Goal: Task Accomplishment & Management: Manage account settings

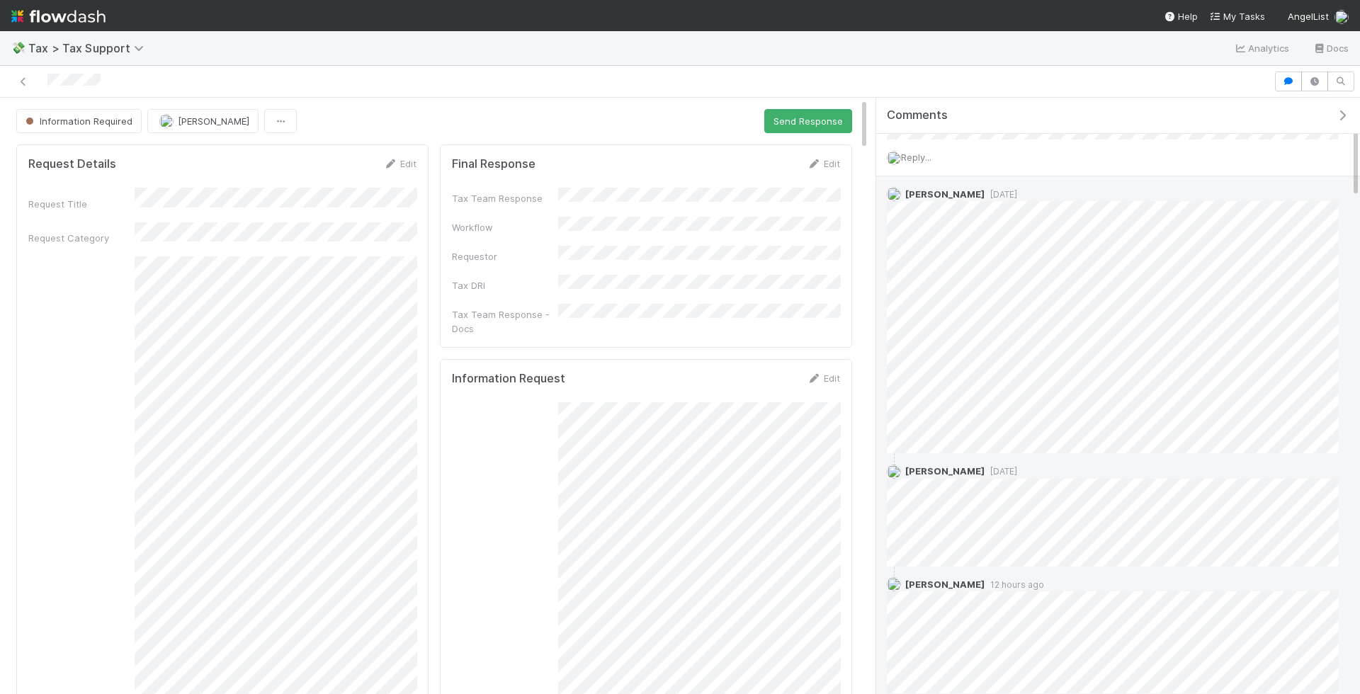
scroll to position [256, 0]
click at [998, 183] on span "1 day ago" at bounding box center [1001, 188] width 33 height 11
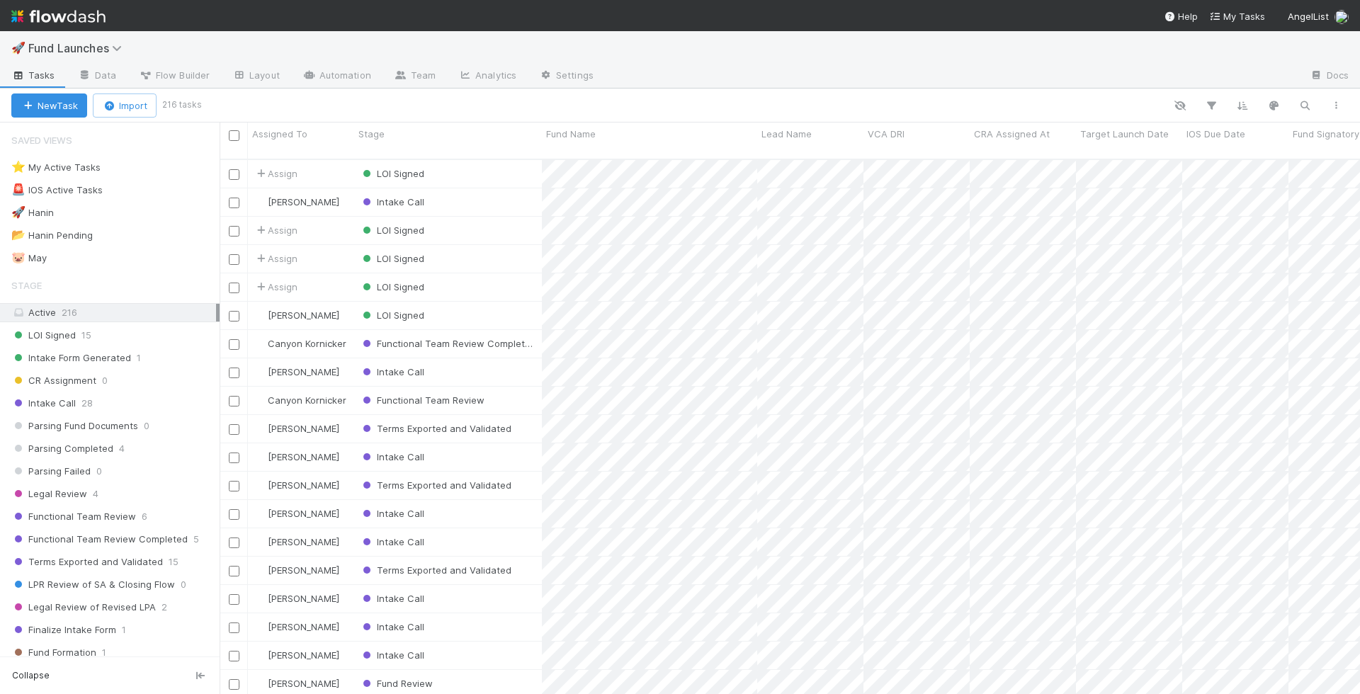
scroll to position [547, 1141]
click at [1314, 98] on button "button" at bounding box center [1305, 105] width 26 height 18
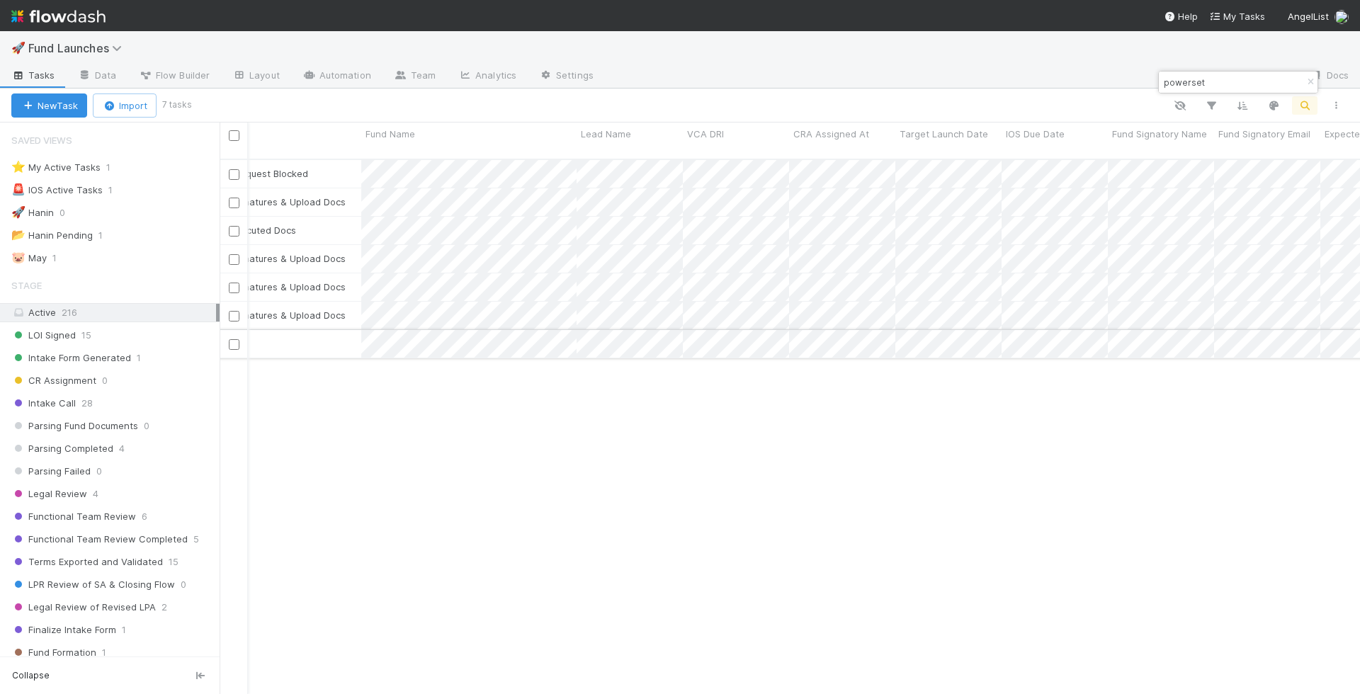
scroll to position [0, 0]
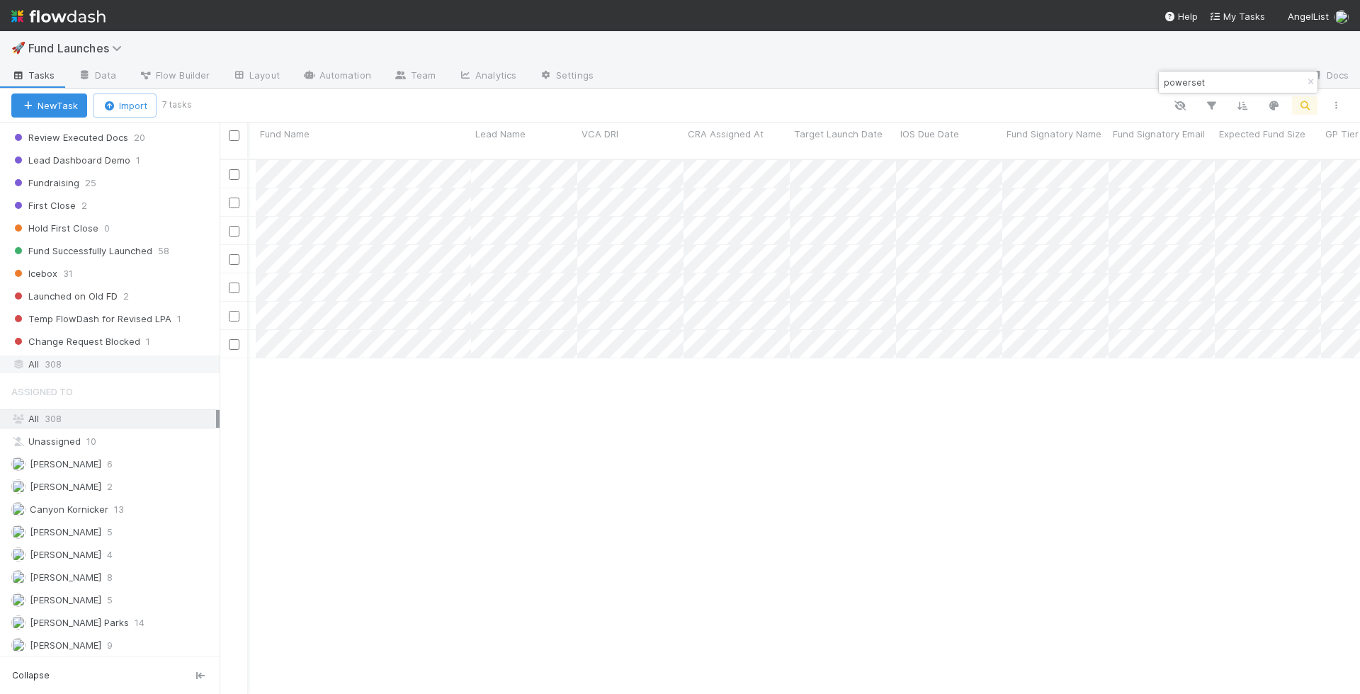
type input "powerset"
click at [129, 356] on div "All 308" at bounding box center [113, 365] width 205 height 18
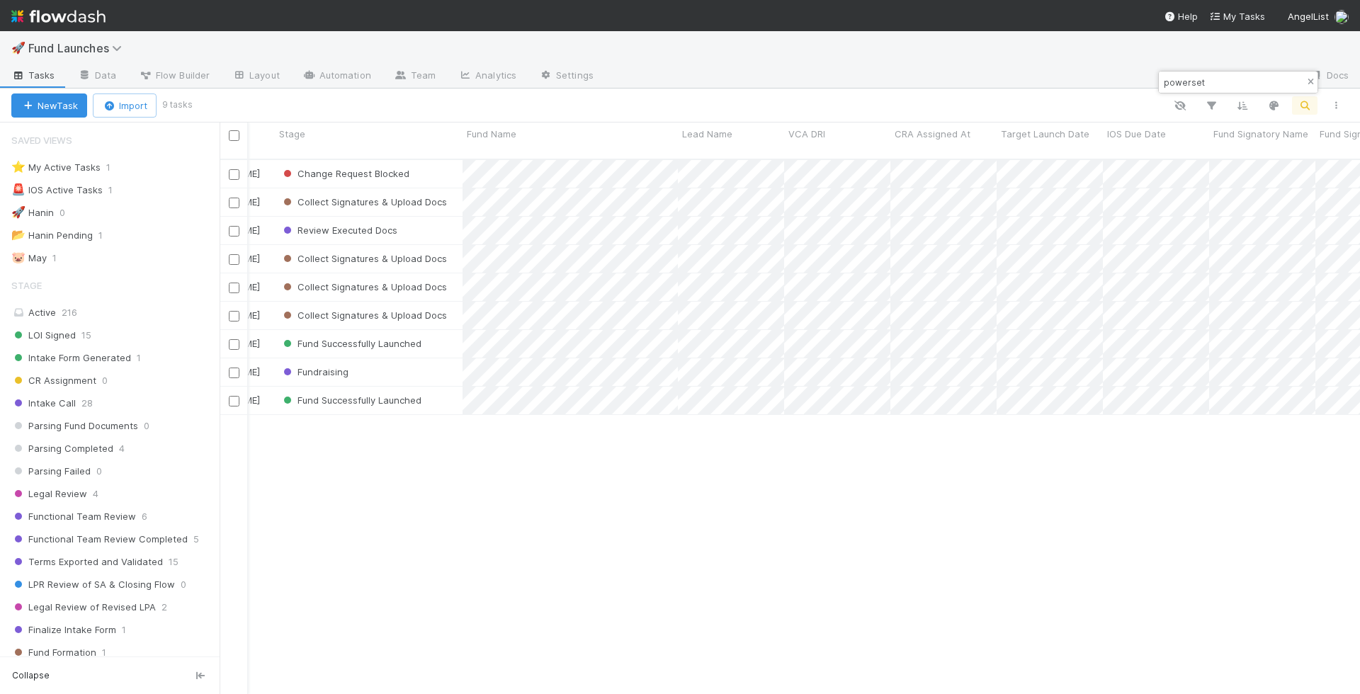
click at [1316, 77] on button "button" at bounding box center [1311, 82] width 16 height 17
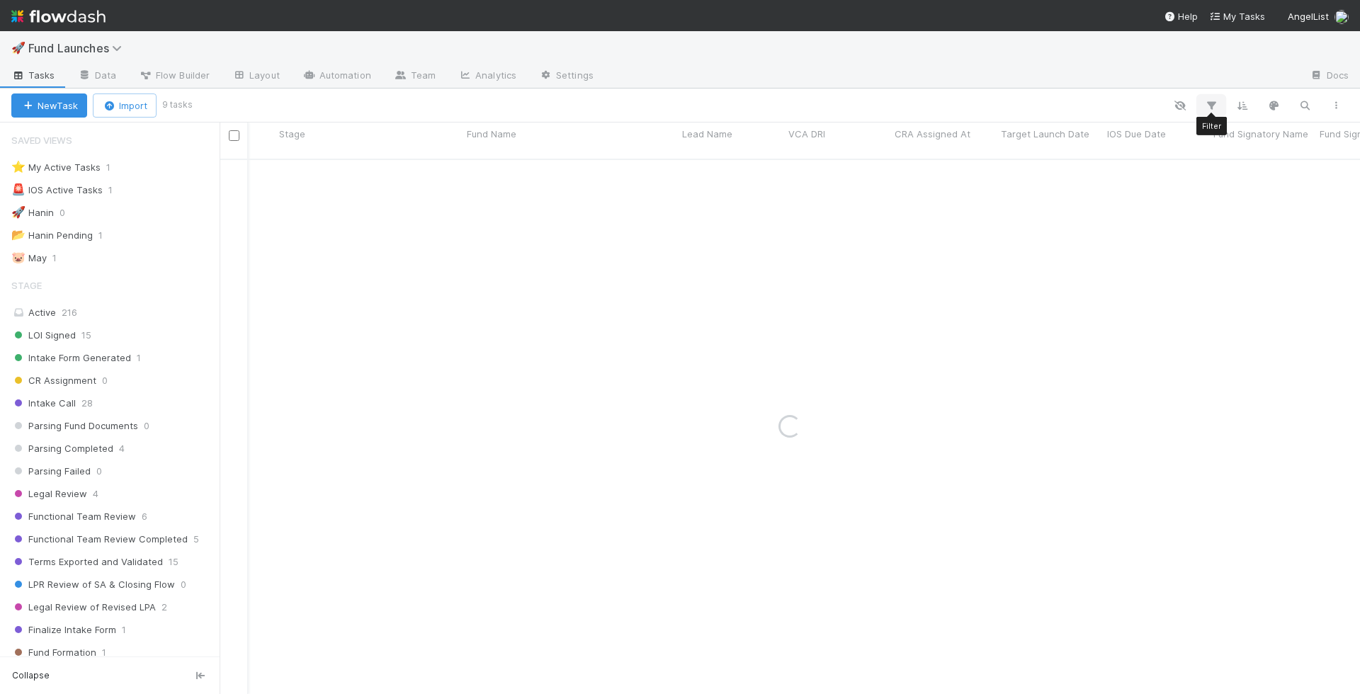
click at [1215, 106] on icon "button" at bounding box center [1211, 105] width 14 height 13
click at [1068, 147] on button "Add Filter" at bounding box center [994, 148] width 425 height 21
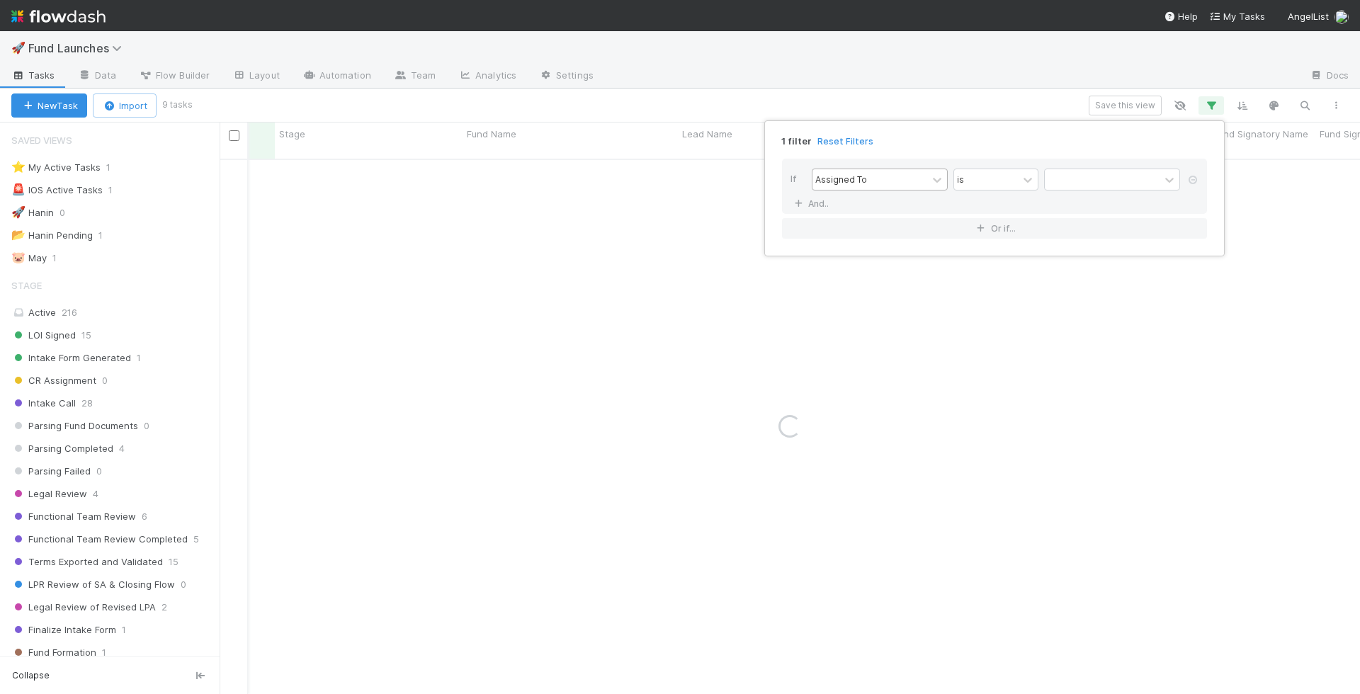
click at [836, 176] on div "Assigned To" at bounding box center [841, 179] width 52 height 13
type input "syndi"
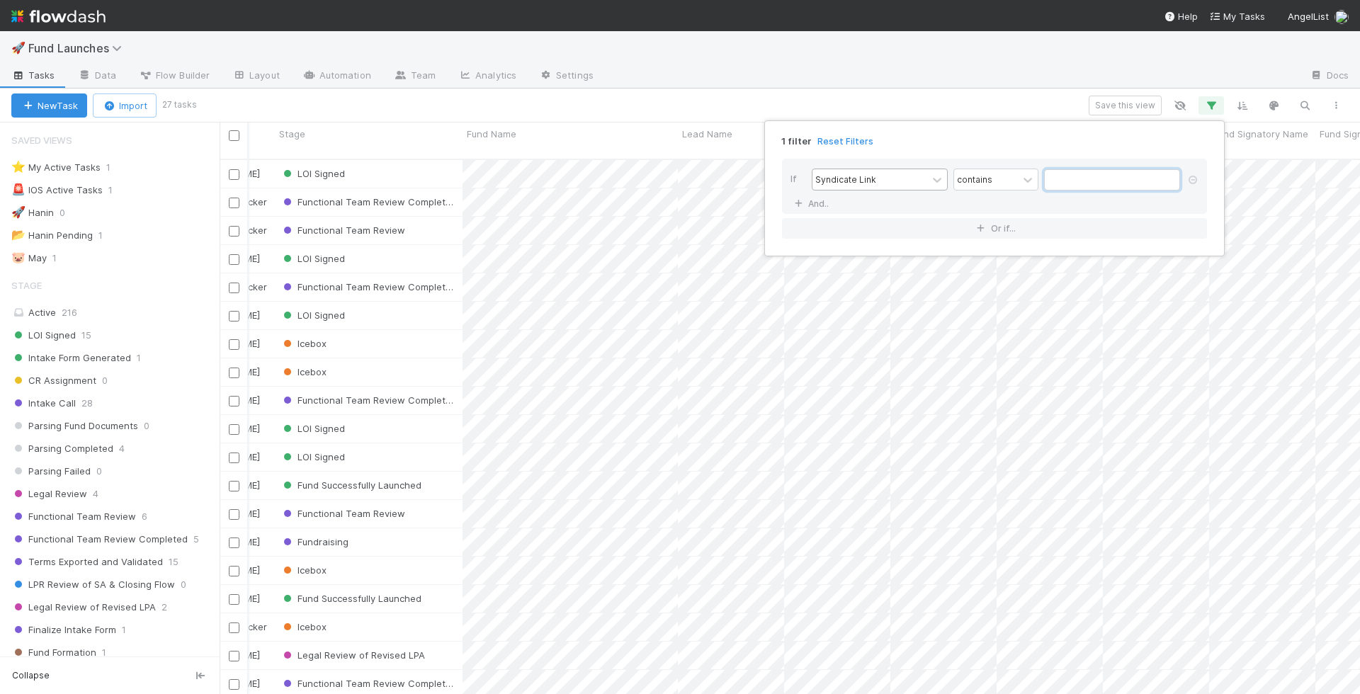
click at [1112, 175] on input "text" at bounding box center [1112, 179] width 136 height 21
click at [929, 173] on div at bounding box center [937, 180] width 17 height 14
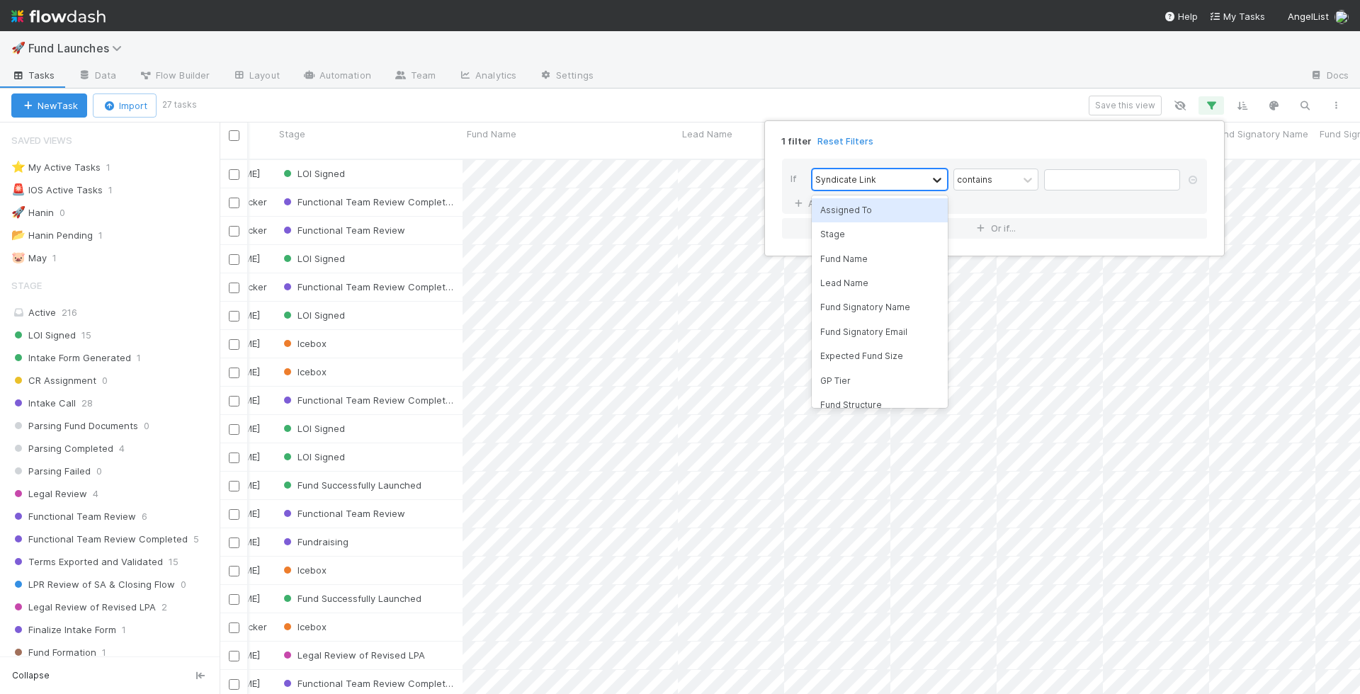
click at [942, 176] on icon at bounding box center [937, 180] width 14 height 14
click at [1193, 176] on icon at bounding box center [1193, 180] width 14 height 9
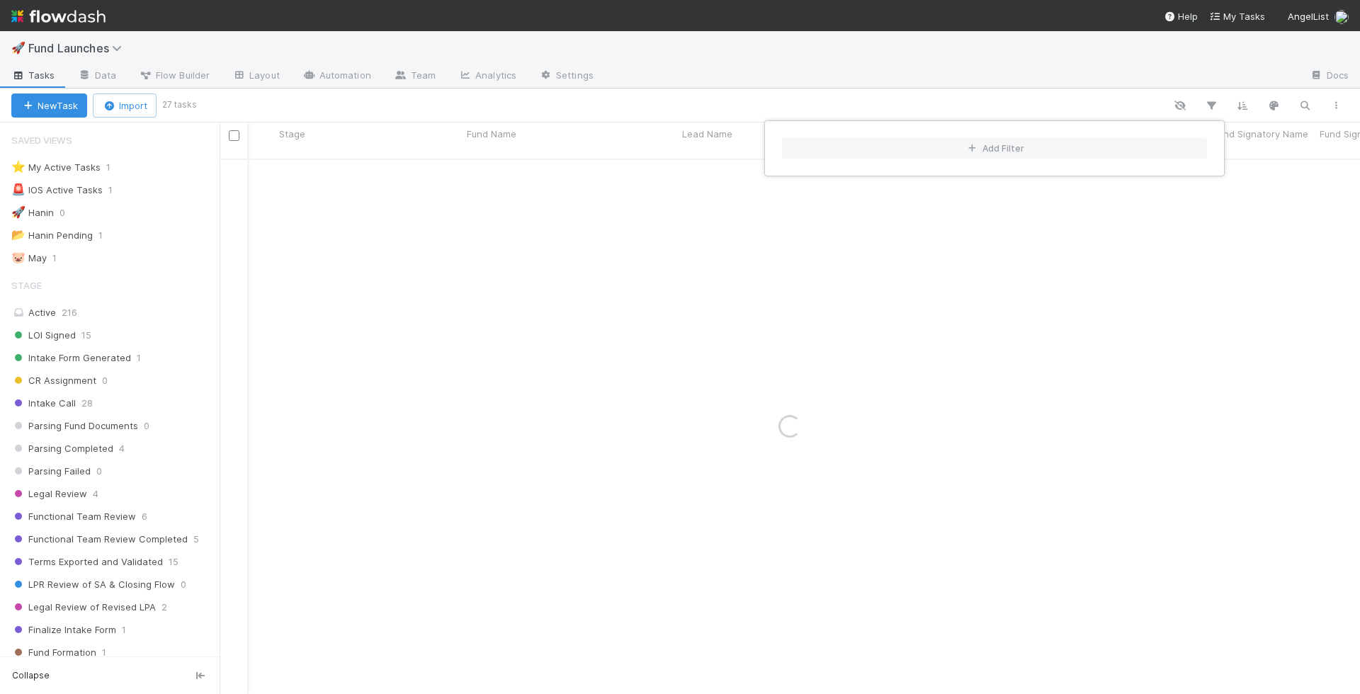
click at [1302, 97] on div "Add Filter" at bounding box center [680, 347] width 1360 height 694
click at [1308, 105] on div "Add Filter" at bounding box center [680, 347] width 1360 height 694
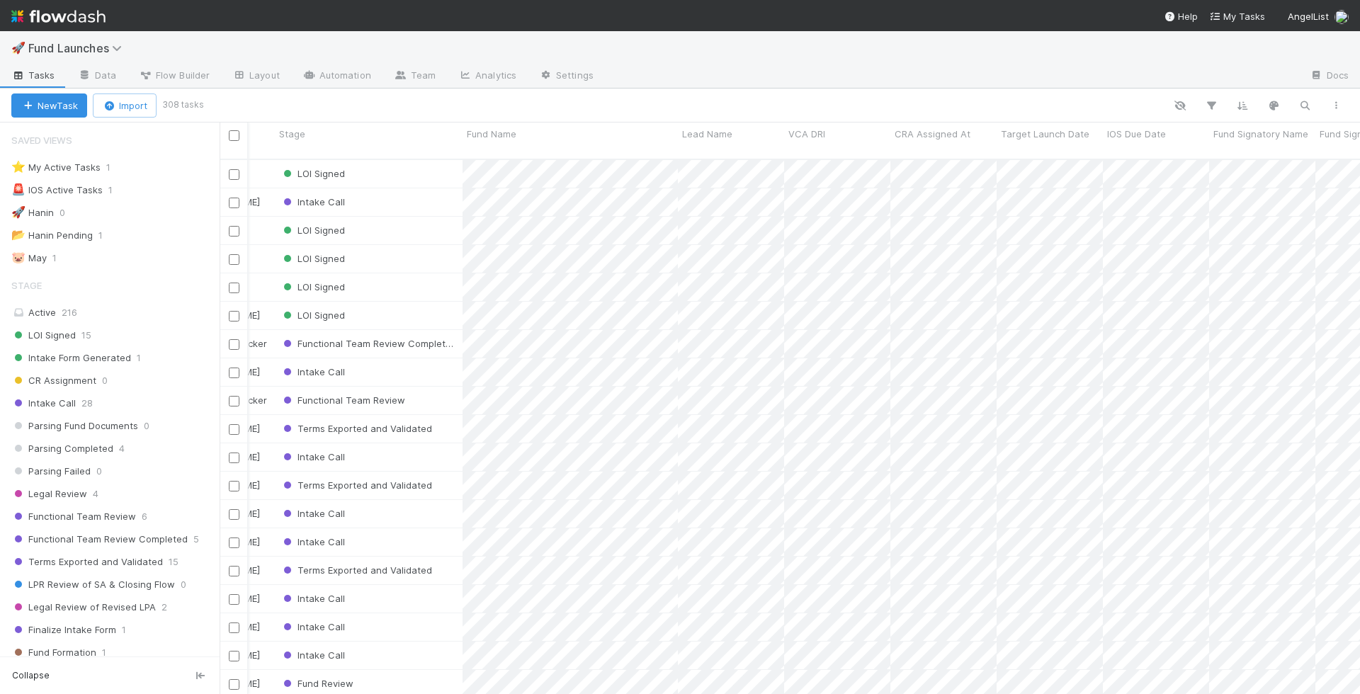
click at [1313, 94] on div "New Task Import 308 tasks Search Search Search Search Search" at bounding box center [680, 106] width 1360 height 34
click at [1302, 103] on icon "button" at bounding box center [1305, 105] width 14 height 13
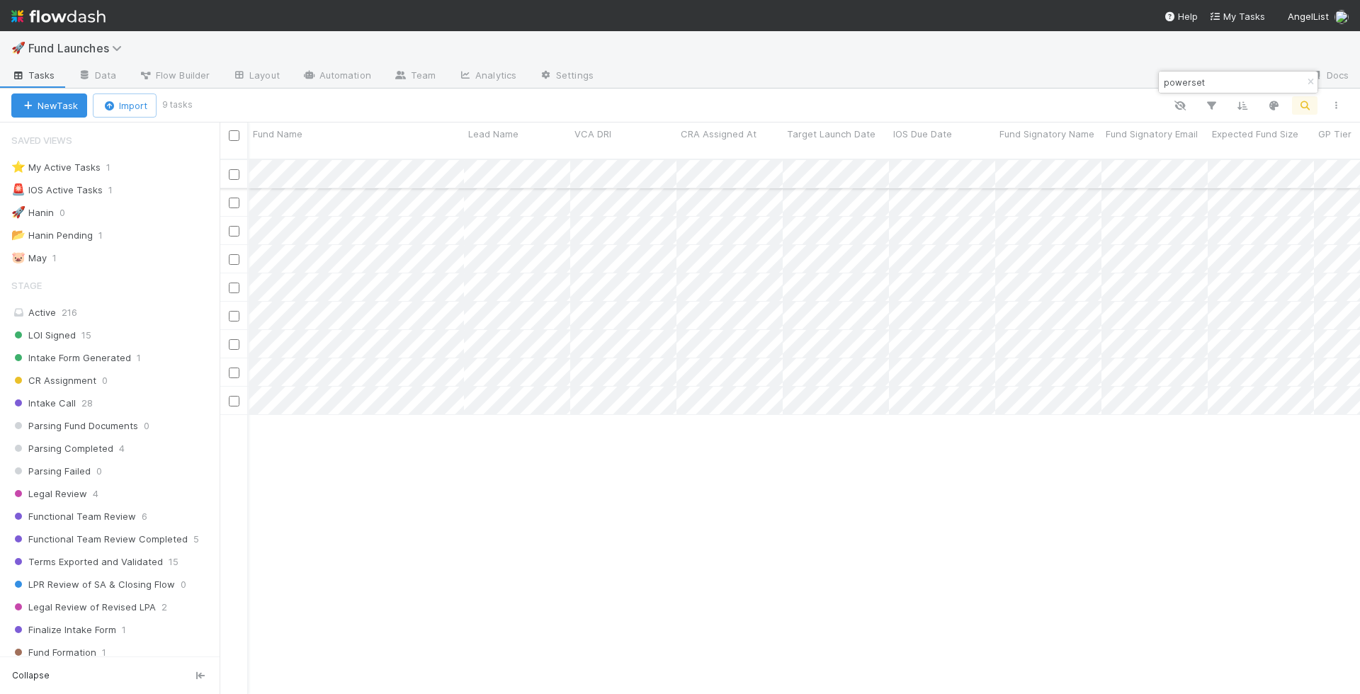
type input "powerset"
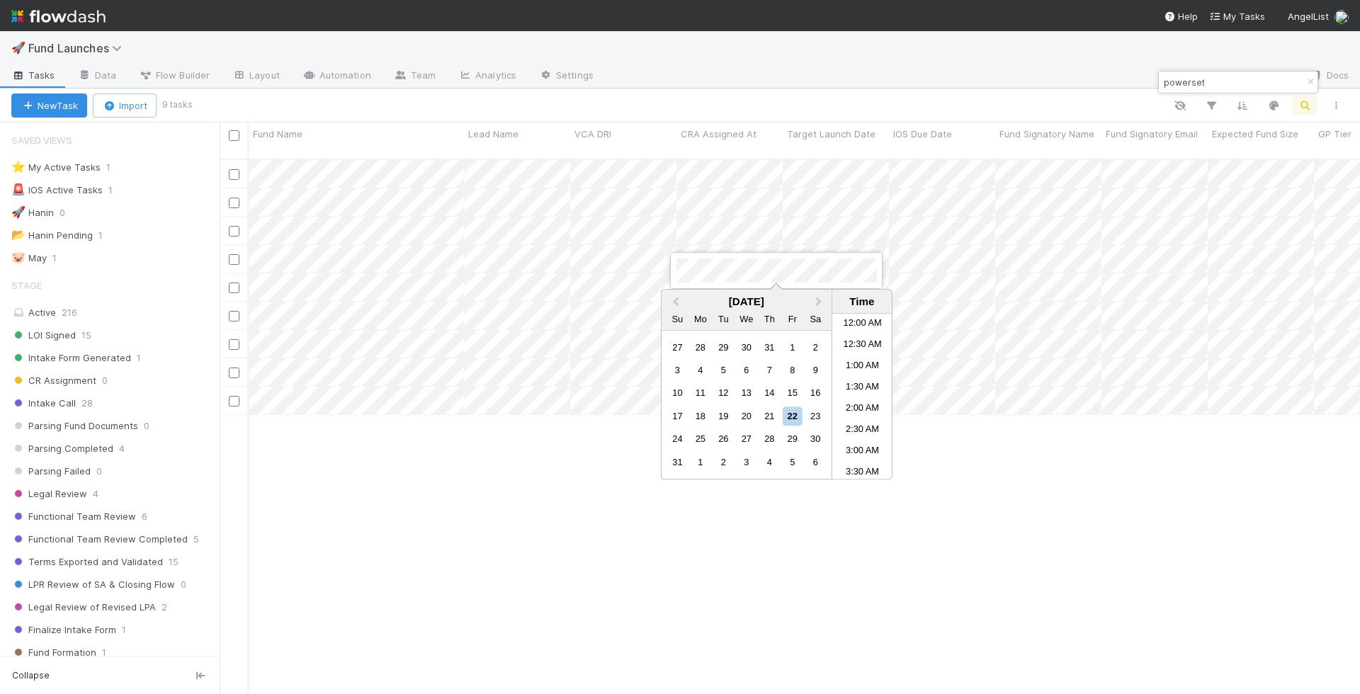
scroll to position [842, 0]
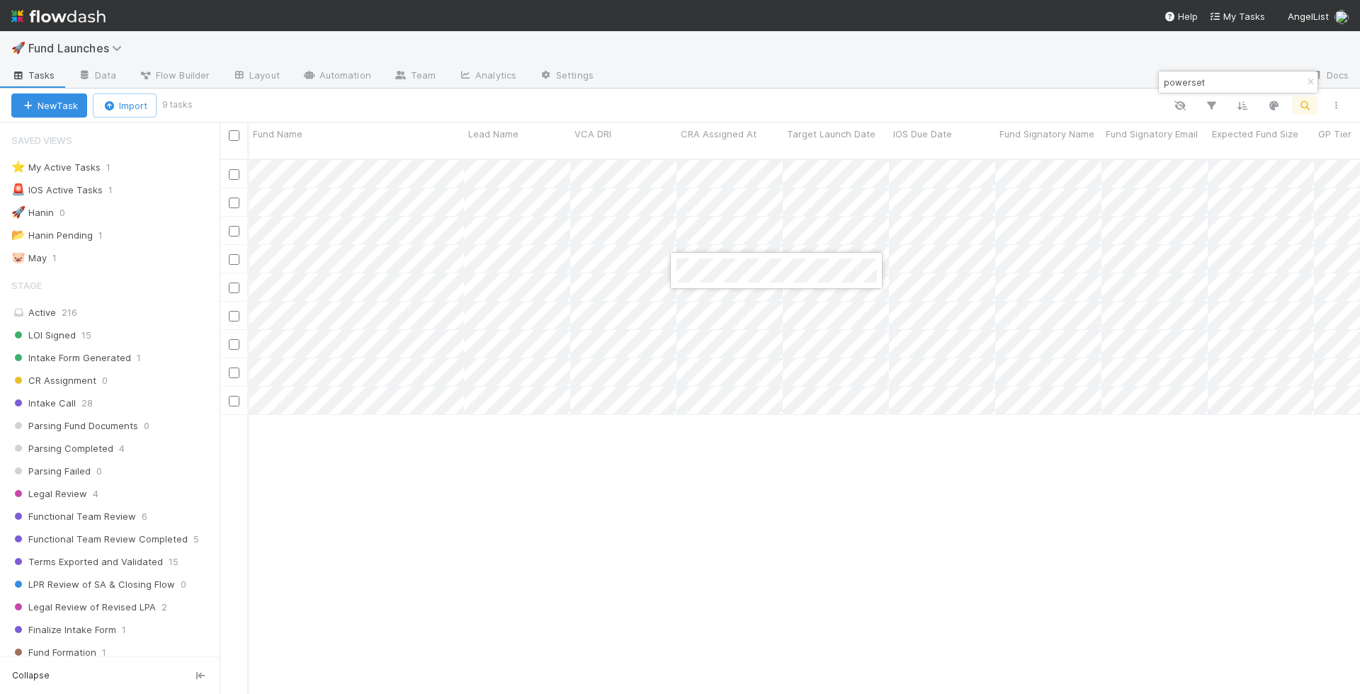
click at [648, 286] on div at bounding box center [680, 347] width 1360 height 694
click at [531, 131] on div "Lead Name" at bounding box center [517, 134] width 98 height 14
click at [538, 128] on div "Sort A → Z Sort Z → A Hide Edit field Delete field" at bounding box center [680, 347] width 1360 height 694
click at [535, 131] on div "Lead Name" at bounding box center [517, 134] width 98 height 14
click at [784, 121] on div "Sort A → Z Sort Z → A Hide Edit field Delete field" at bounding box center [680, 347] width 1360 height 694
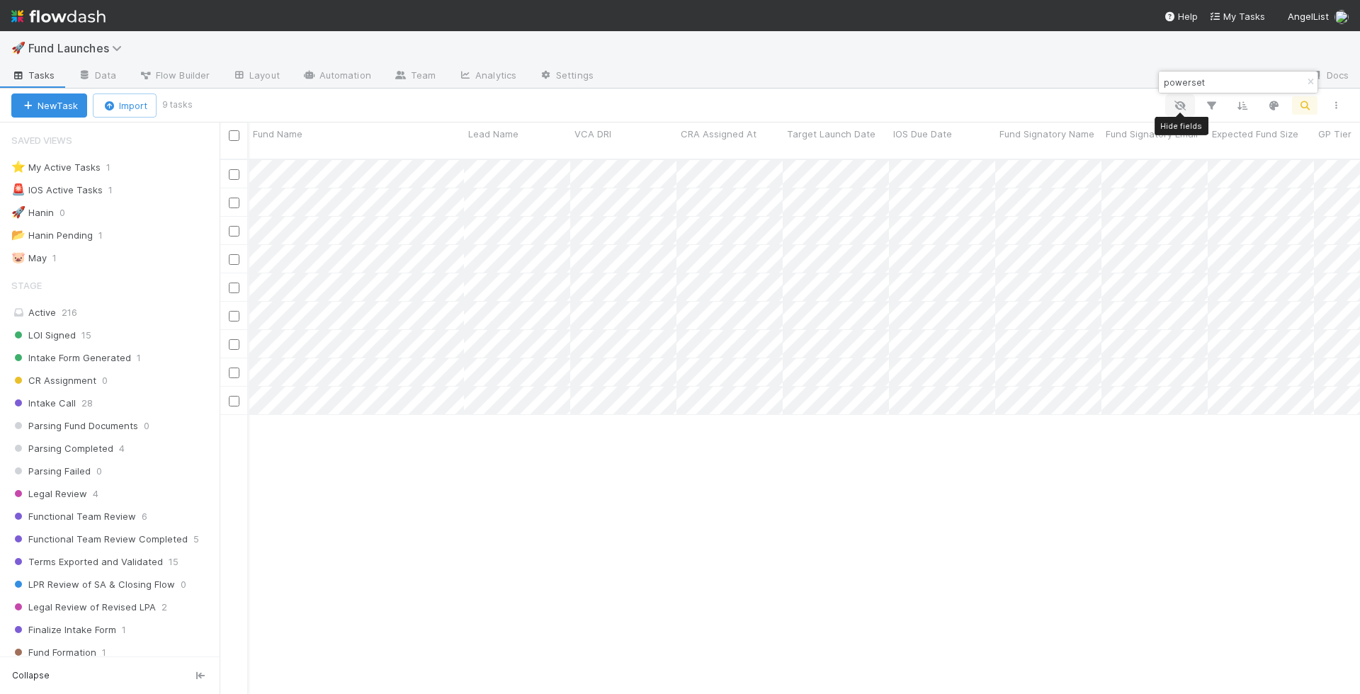
click at [1185, 99] on icon "button" at bounding box center [1180, 105] width 14 height 13
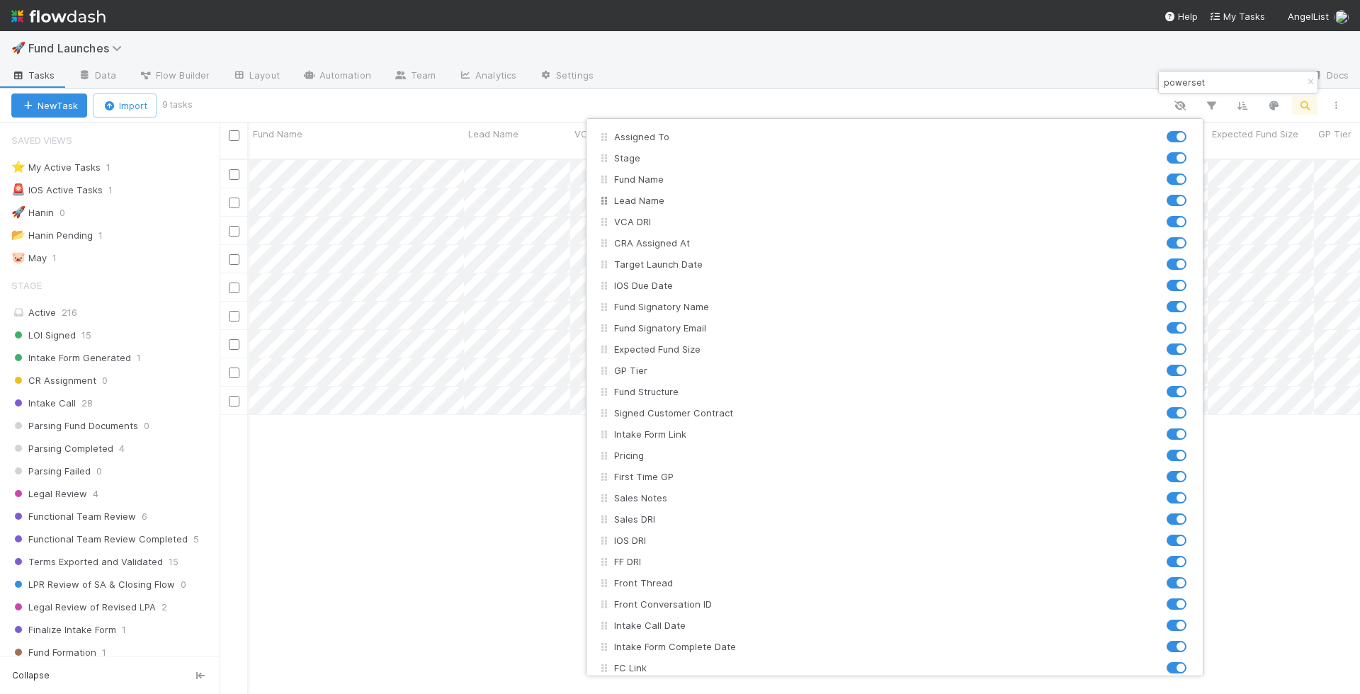
click at [1192, 193] on label at bounding box center [1192, 193] width 0 height 0
click at [1171, 201] on input "checkbox" at bounding box center [1172, 199] width 11 height 13
checkbox input "false"
click at [1192, 215] on label at bounding box center [1192, 215] width 0 height 0
click at [1171, 222] on input "checkbox" at bounding box center [1172, 221] width 11 height 13
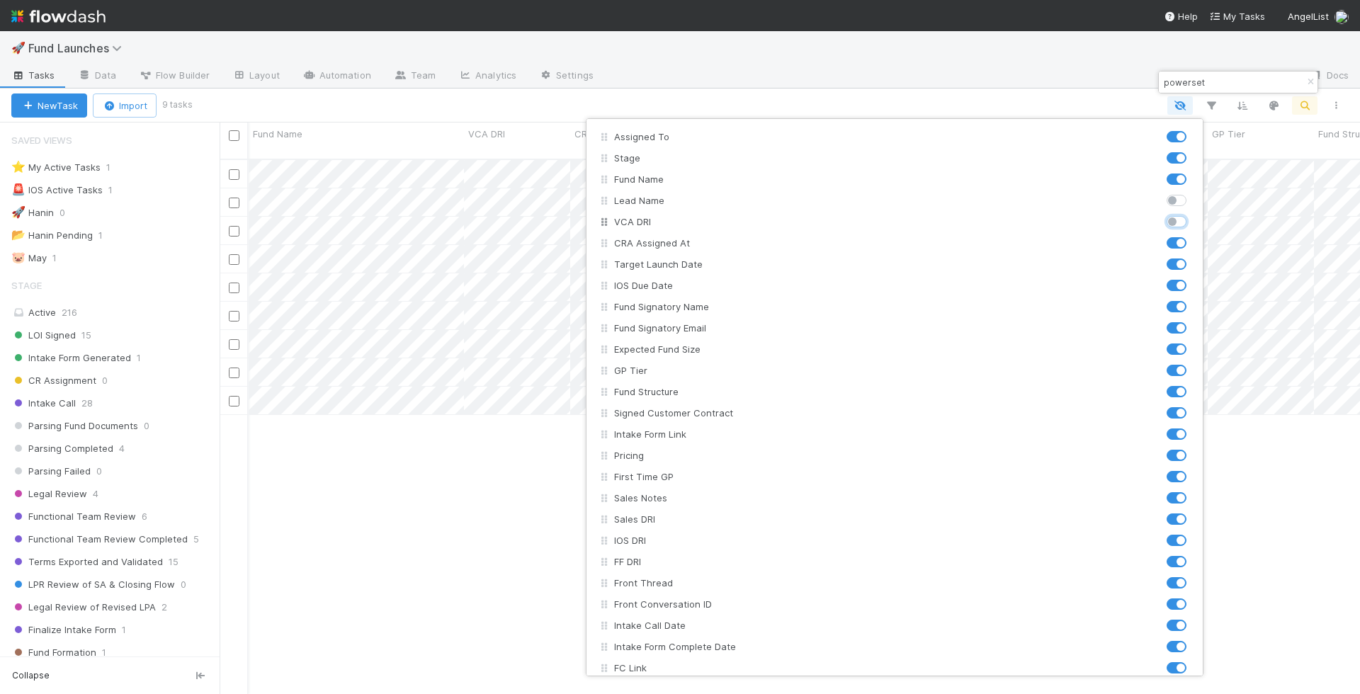
checkbox input "false"
click at [1167, 234] on div "CRA Assigned At" at bounding box center [895, 242] width 602 height 21
click at [1192, 236] on label at bounding box center [1192, 236] width 0 height 0
click at [1168, 242] on input "checkbox" at bounding box center [1172, 242] width 11 height 13
checkbox input "false"
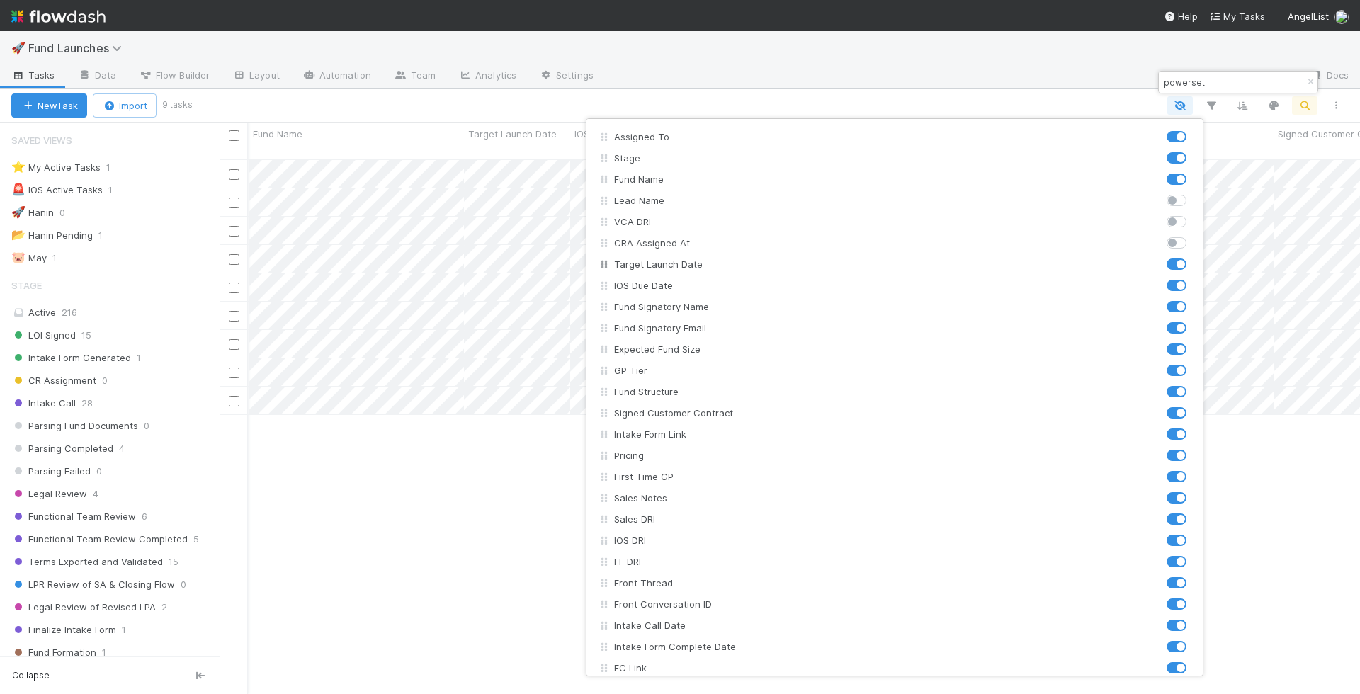
click at [1192, 257] on label at bounding box center [1192, 257] width 0 height 0
click at [1168, 259] on input "checkbox" at bounding box center [1172, 263] width 11 height 13
checkbox input "false"
click at [1192, 278] on label at bounding box center [1192, 278] width 0 height 0
click at [1167, 289] on input "checkbox" at bounding box center [1172, 284] width 11 height 13
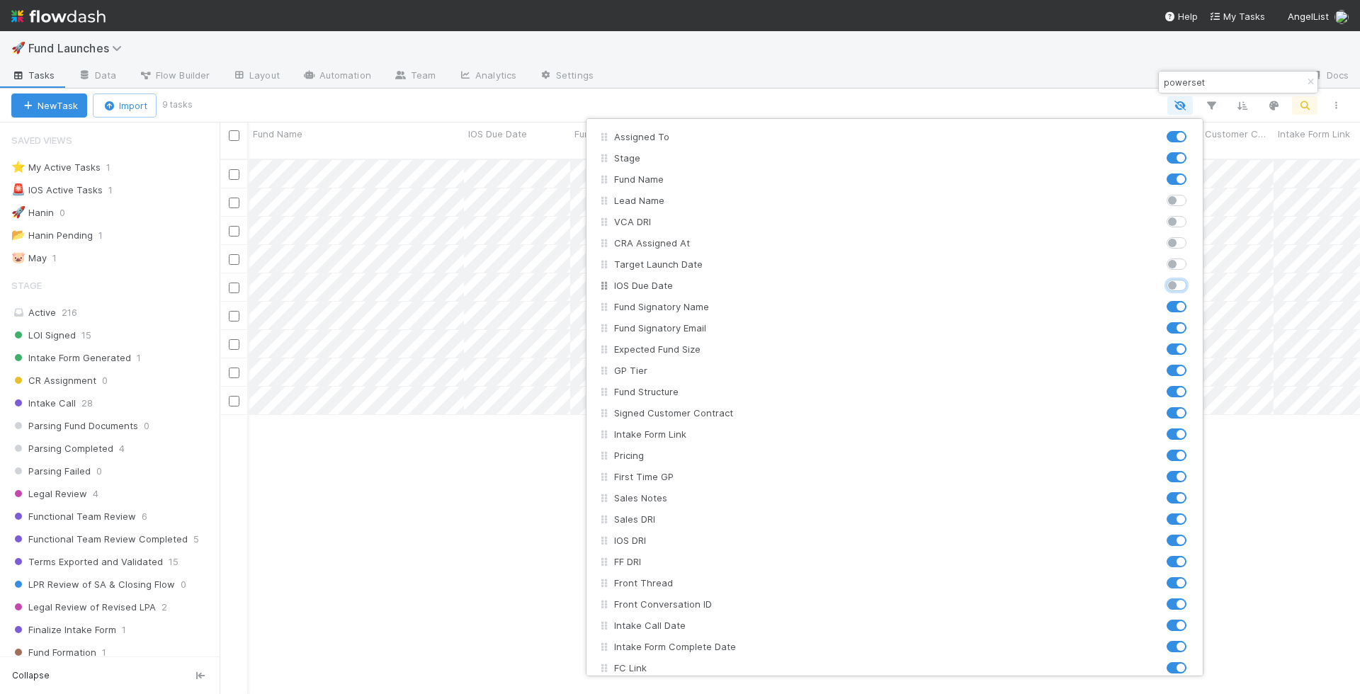
checkbox input "false"
click at [1192, 300] on label at bounding box center [1192, 300] width 0 height 0
click at [1168, 307] on input "checkbox" at bounding box center [1172, 306] width 11 height 13
checkbox input "false"
click at [1222, 431] on div "Assigned To Stage Fund Name Lead Name VCA DRI CRA Assigned At Target Launch Dat…" at bounding box center [680, 347] width 1360 height 694
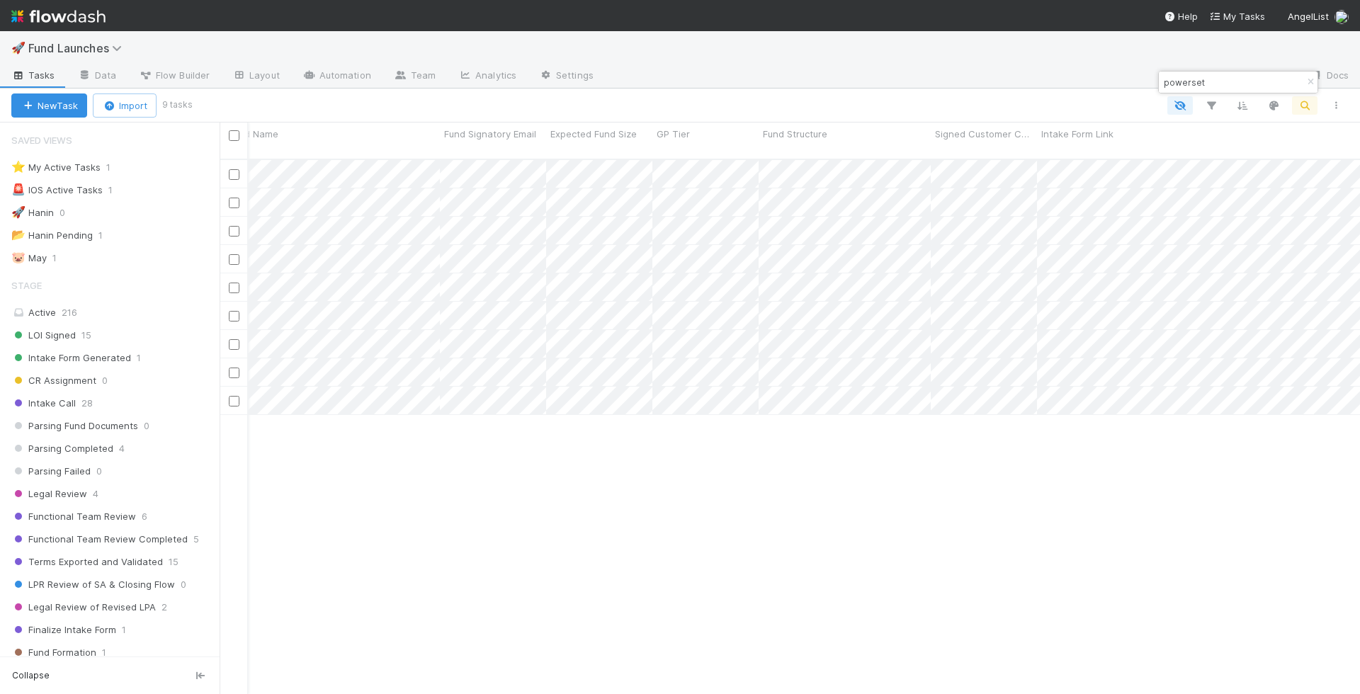
scroll to position [0, 320]
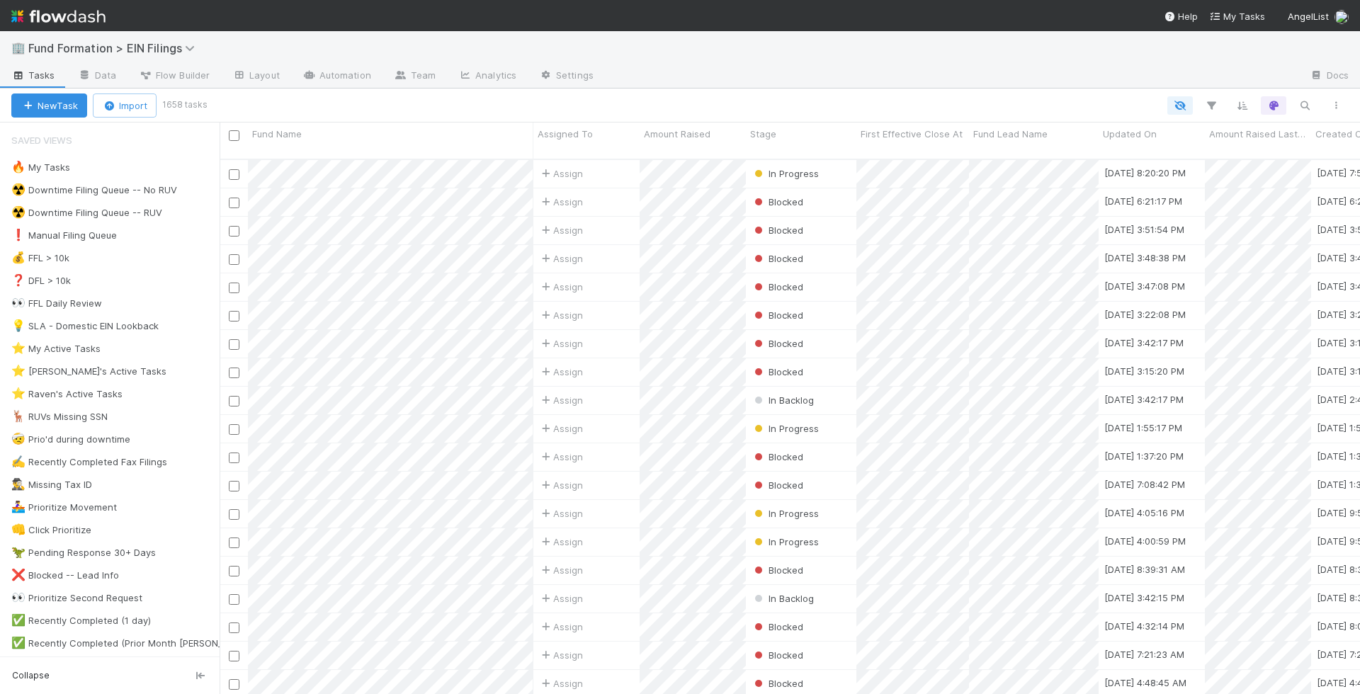
scroll to position [1, 1]
click at [185, 171] on div "🔥 My Tasks 49" at bounding box center [115, 168] width 208 height 18
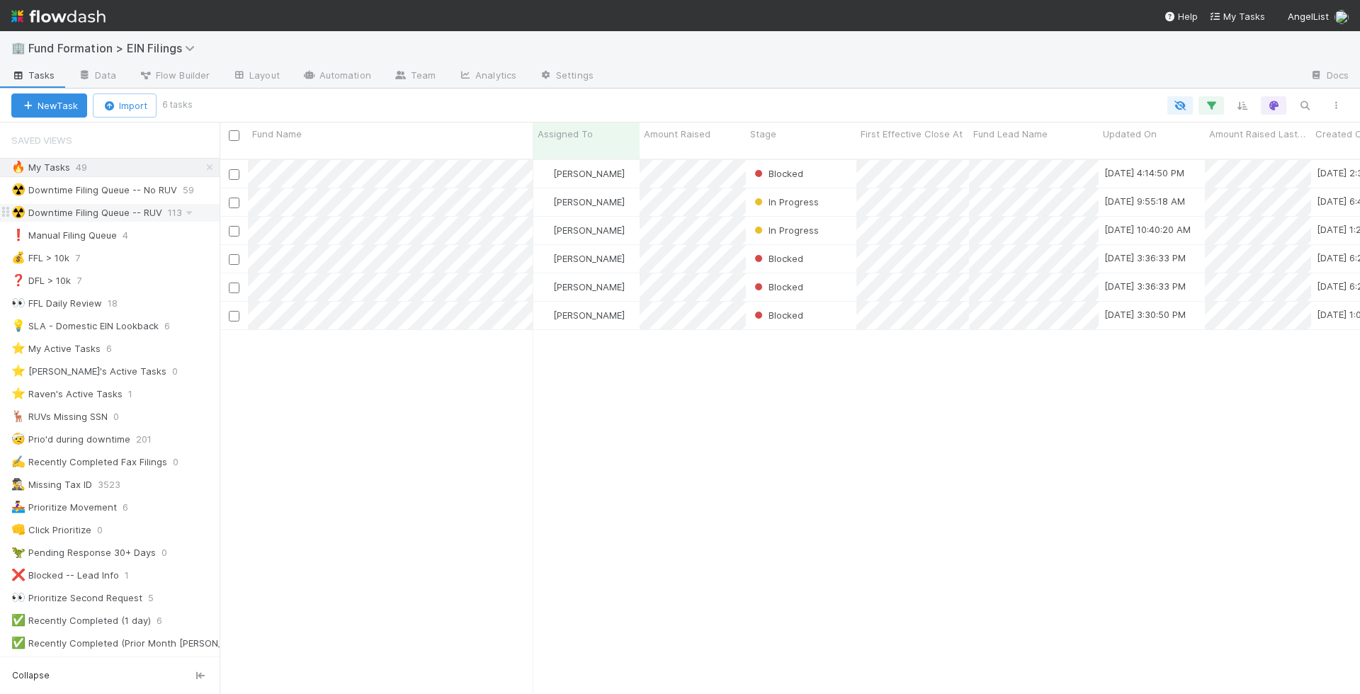
scroll to position [547, 1141]
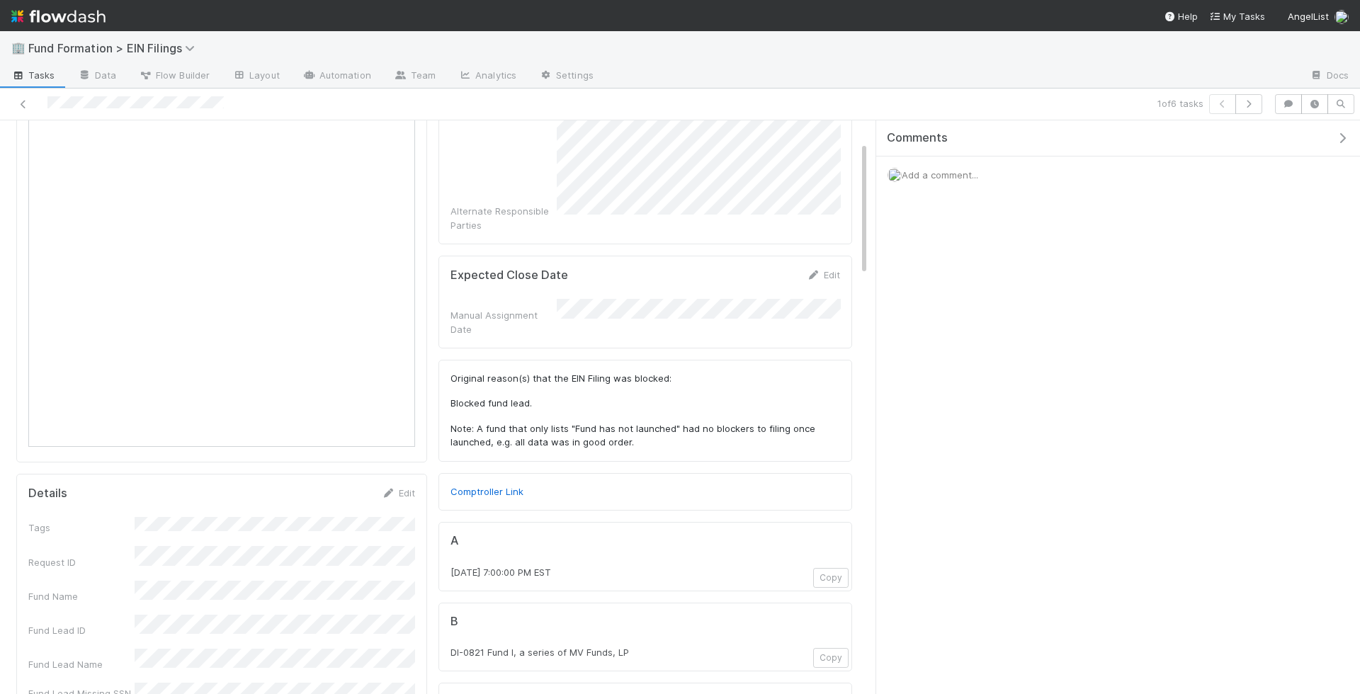
scroll to position [50, 0]
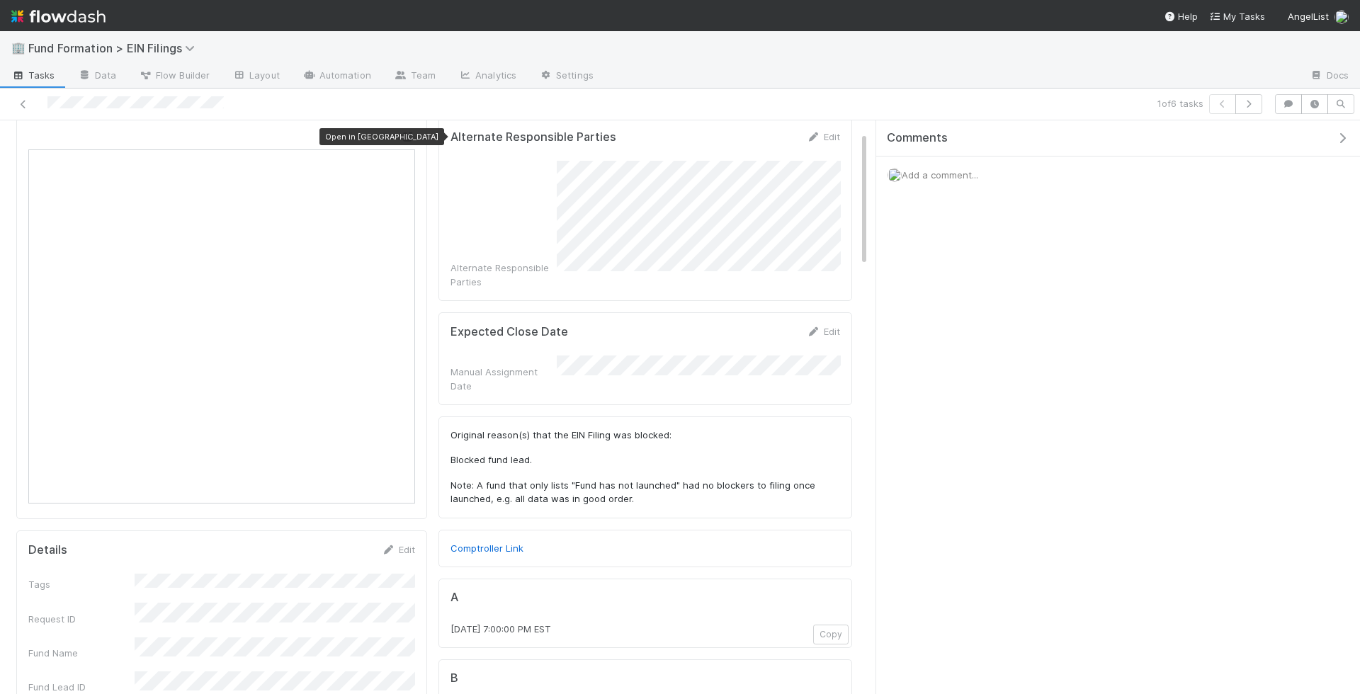
click at [407, 137] on icon at bounding box center [408, 136] width 14 height 9
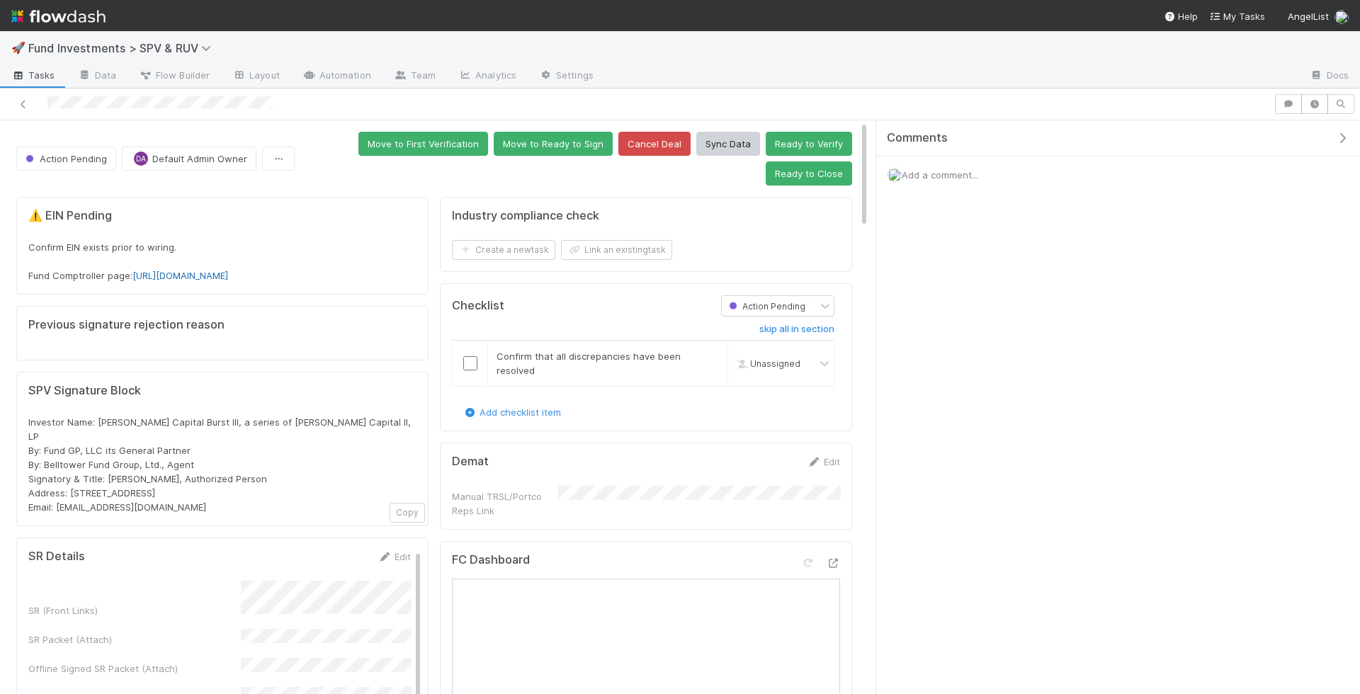
click at [228, 281] on link "https://comptroller.internal.angellist.com/v/llcs/1064b8e850774a5a8dbc2629d8f63…" at bounding box center [180, 275] width 96 height 11
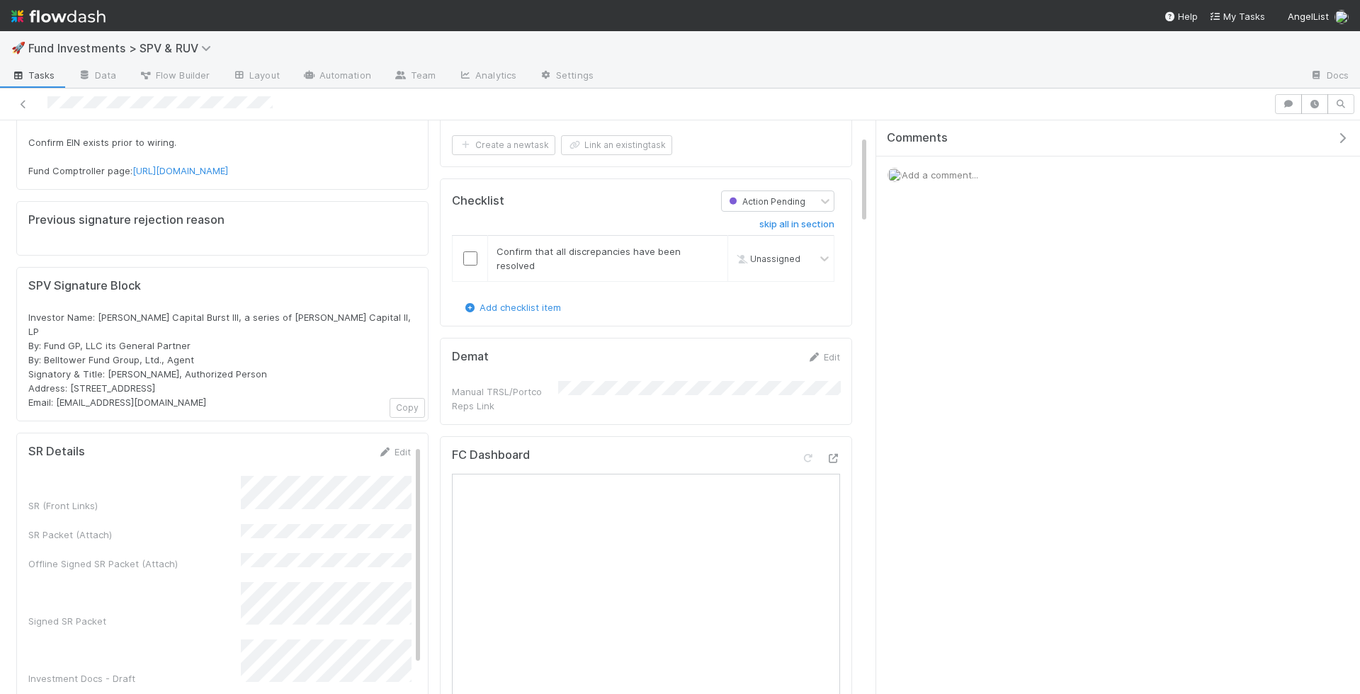
scroll to position [133, 0]
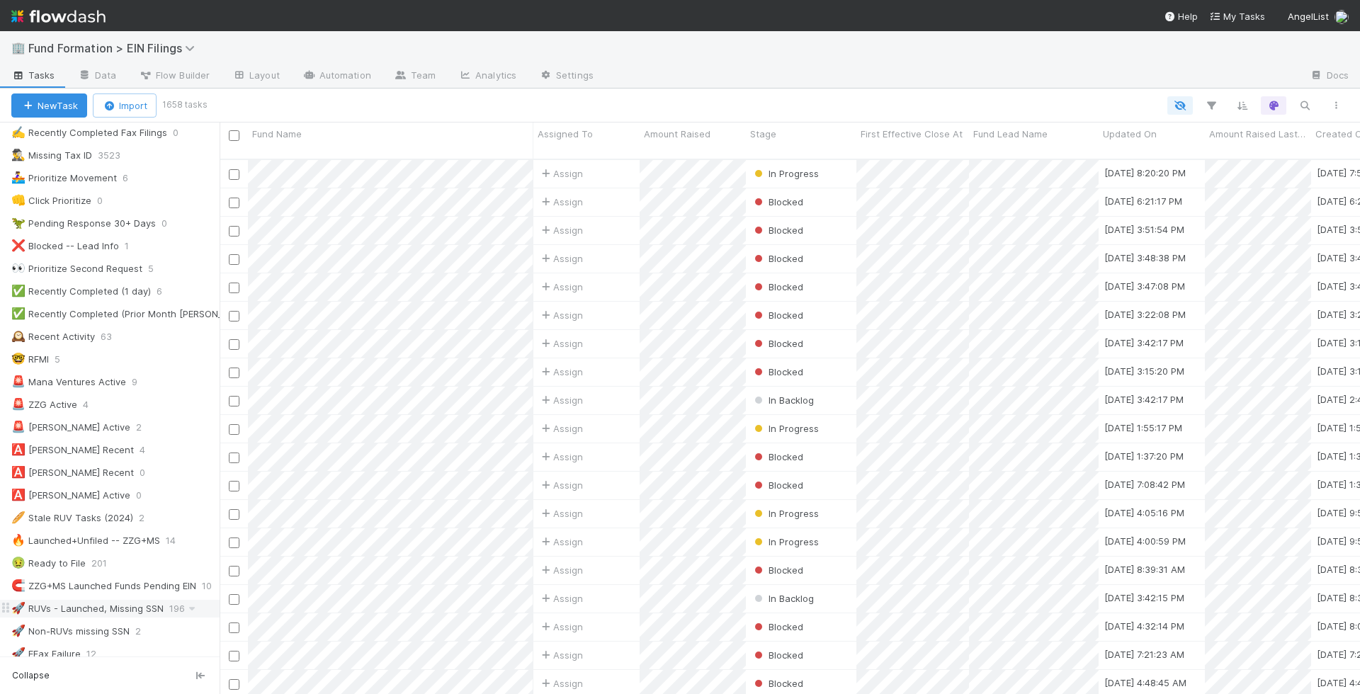
scroll to position [283, 0]
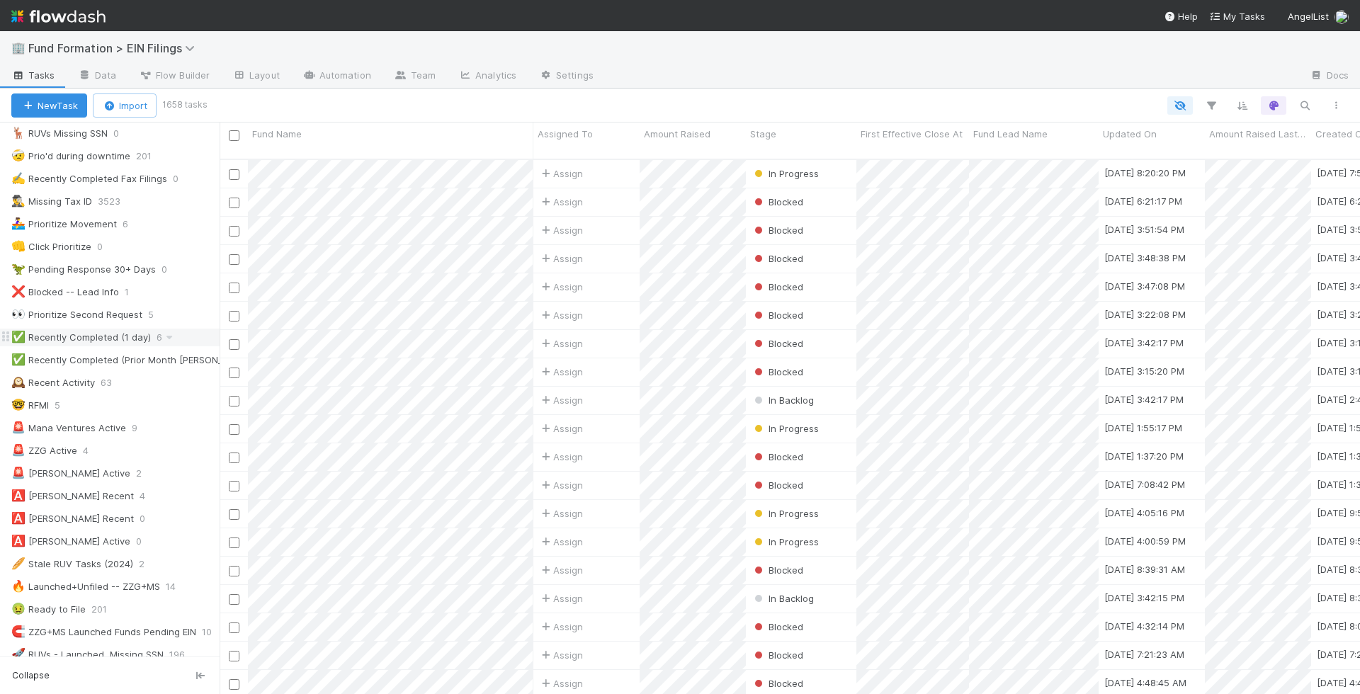
click at [129, 329] on div "✅ Recently Completed (1 day)" at bounding box center [81, 338] width 140 height 18
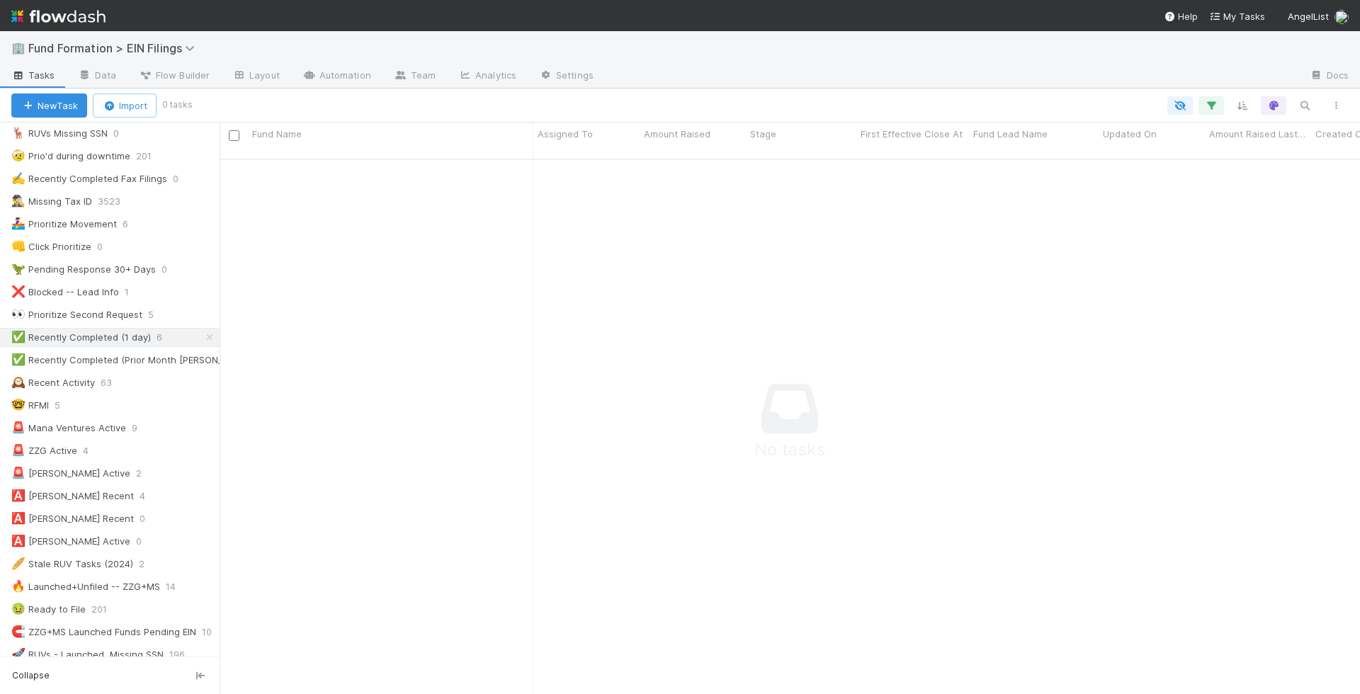
scroll to position [547, 1141]
click at [1218, 110] on icon "button" at bounding box center [1211, 105] width 14 height 13
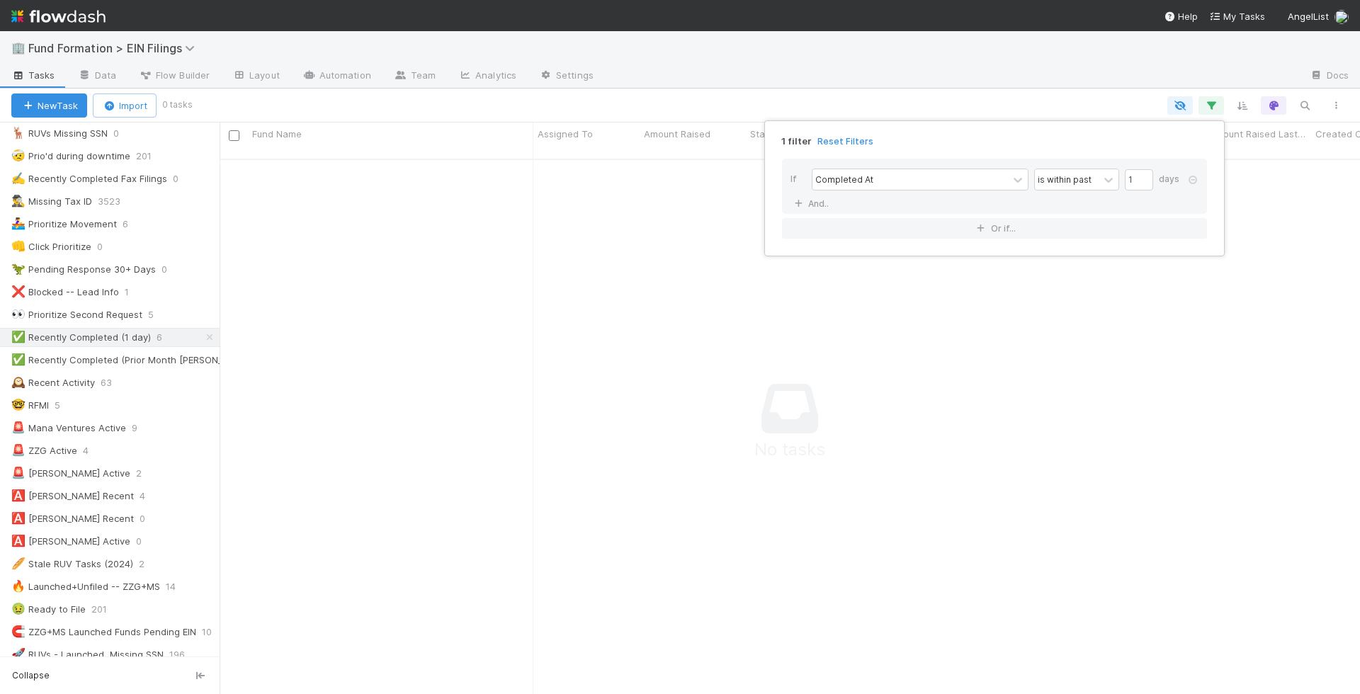
click at [981, 398] on div "1 filter Reset Filters If Completed At is within past 1 days And.. Or if..." at bounding box center [680, 347] width 1360 height 694
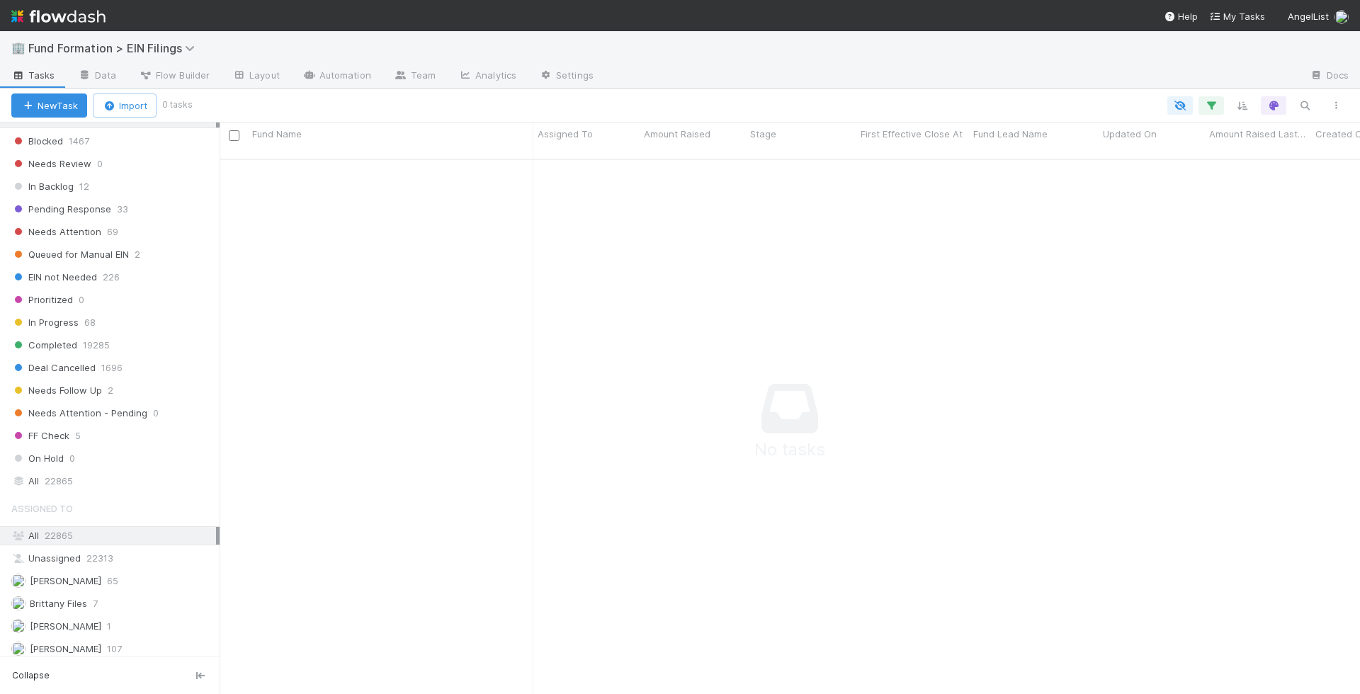
scroll to position [1019, 0]
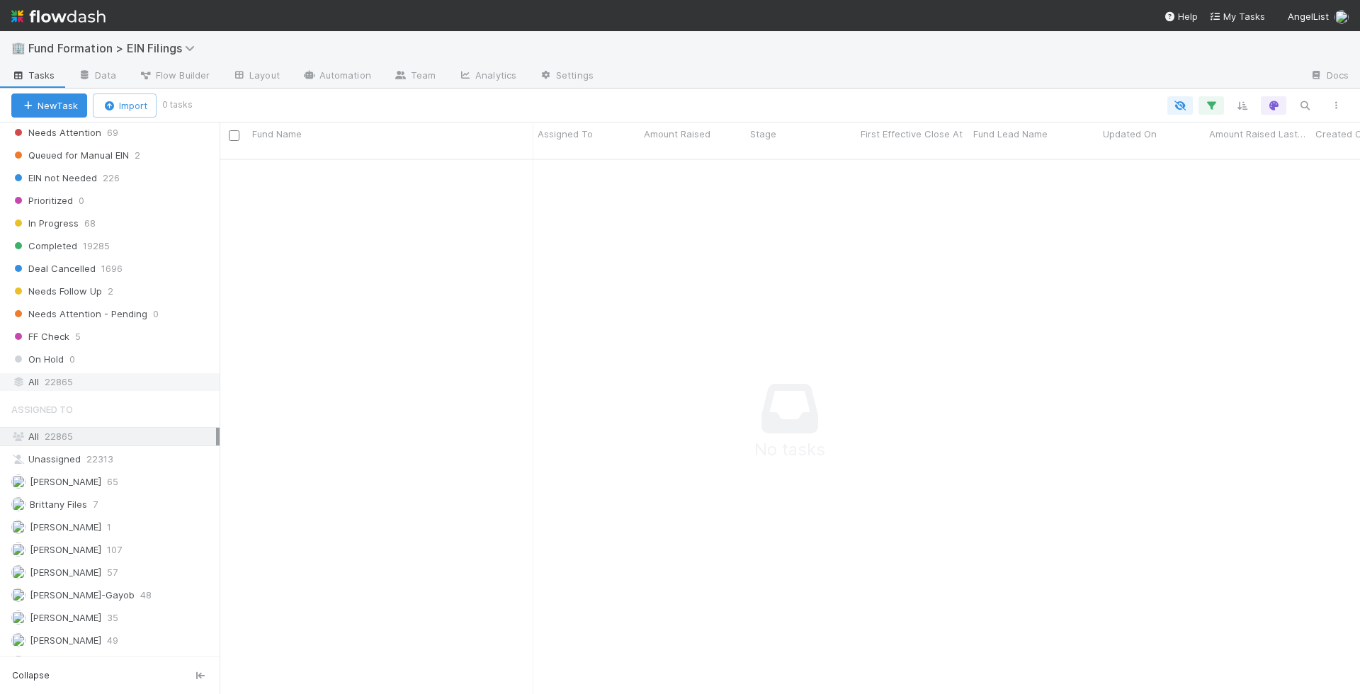
click at [113, 373] on div "All 22865" at bounding box center [113, 382] width 205 height 18
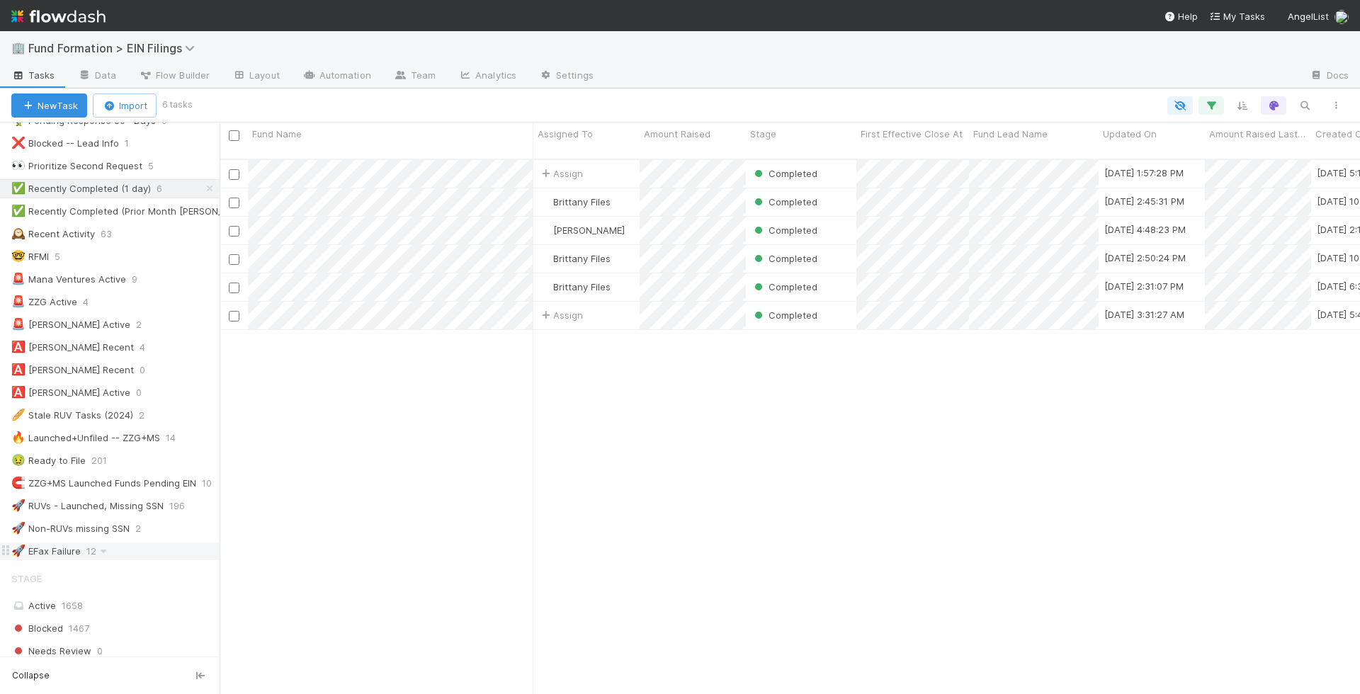
scroll to position [431, 0]
click at [175, 271] on div "🚨 Mana Ventures Active 9" at bounding box center [115, 280] width 208 height 18
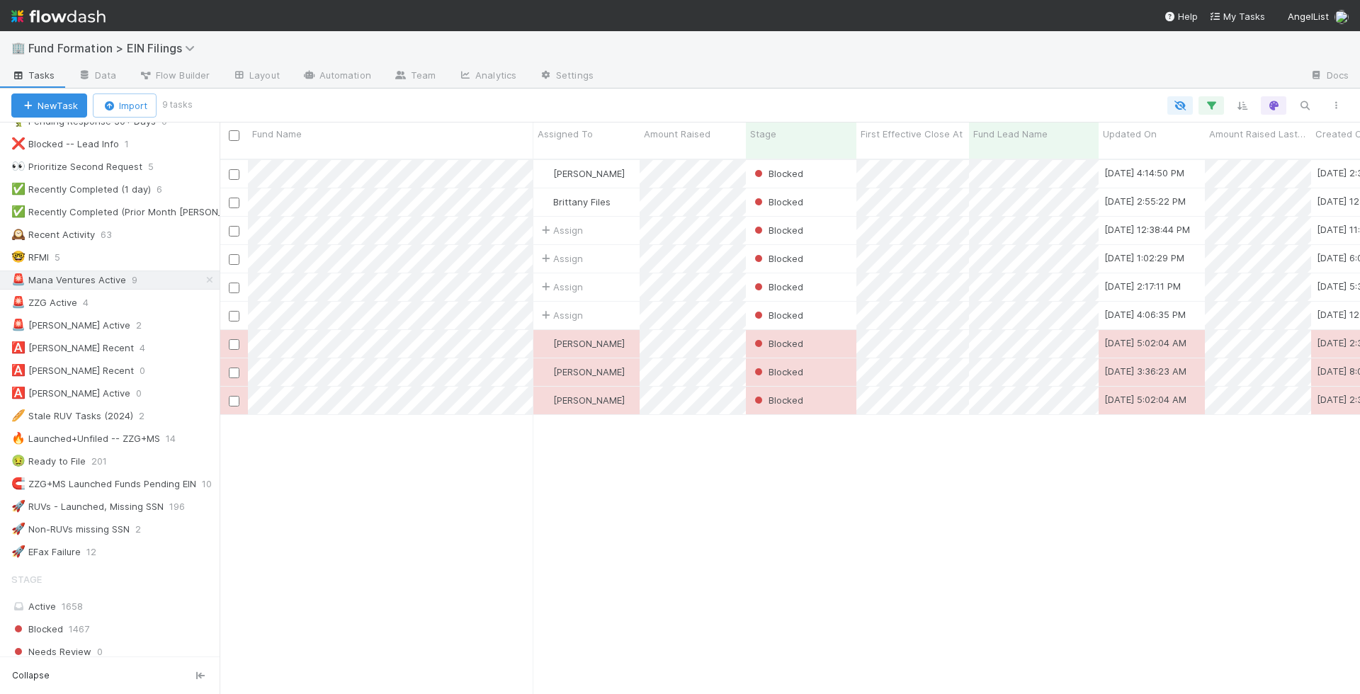
scroll to position [1, 1]
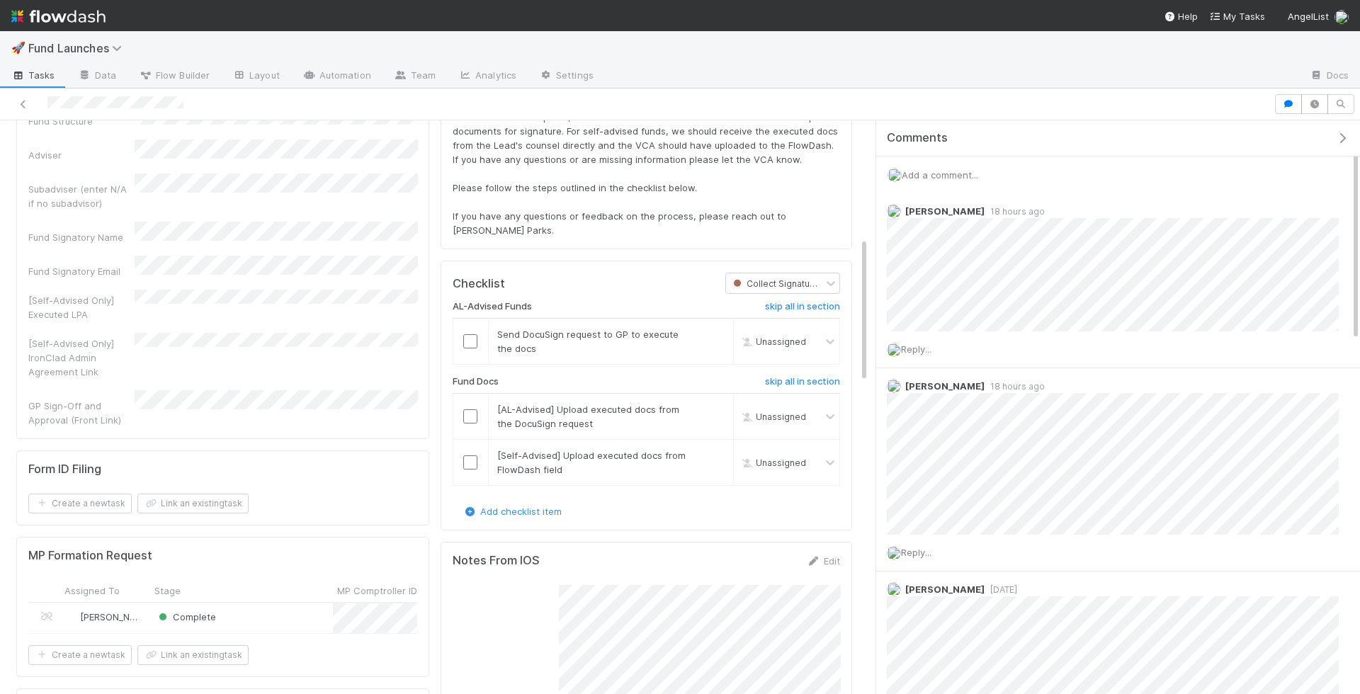
scroll to position [1706, 0]
